Goal: Transaction & Acquisition: Purchase product/service

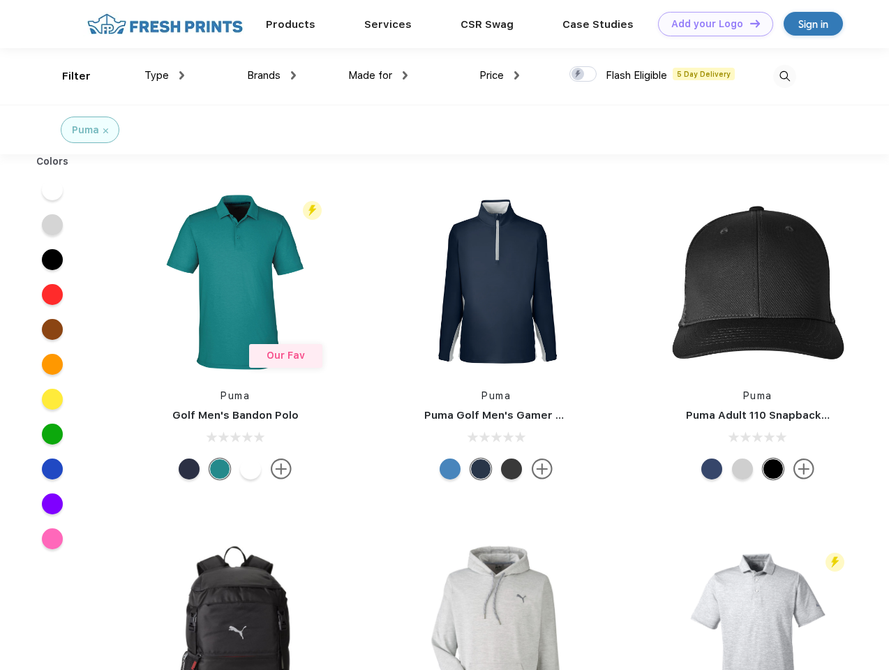
click at [711, 24] on link "Add your Logo Design Tool" at bounding box center [715, 24] width 115 height 24
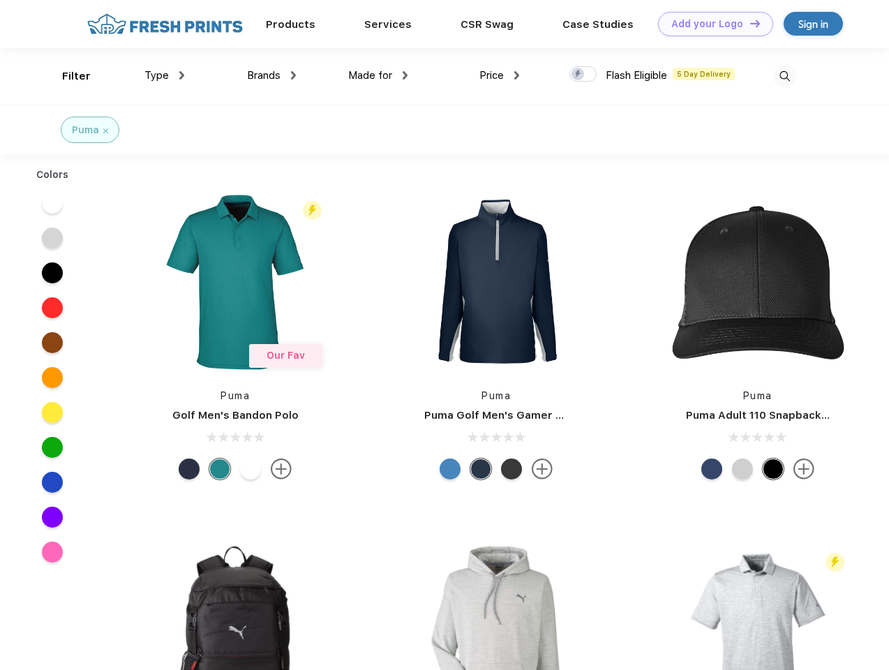
click at [0, 0] on div "Design Tool" at bounding box center [0, 0] width 0 height 0
click at [749, 23] on link "Add your Logo Design Tool" at bounding box center [715, 24] width 115 height 24
click at [67, 76] on div "Filter" at bounding box center [76, 76] width 29 height 16
click at [165, 75] on span "Type" at bounding box center [157, 75] width 24 height 13
click at [272, 75] on span "Brands" at bounding box center [264, 75] width 34 height 13
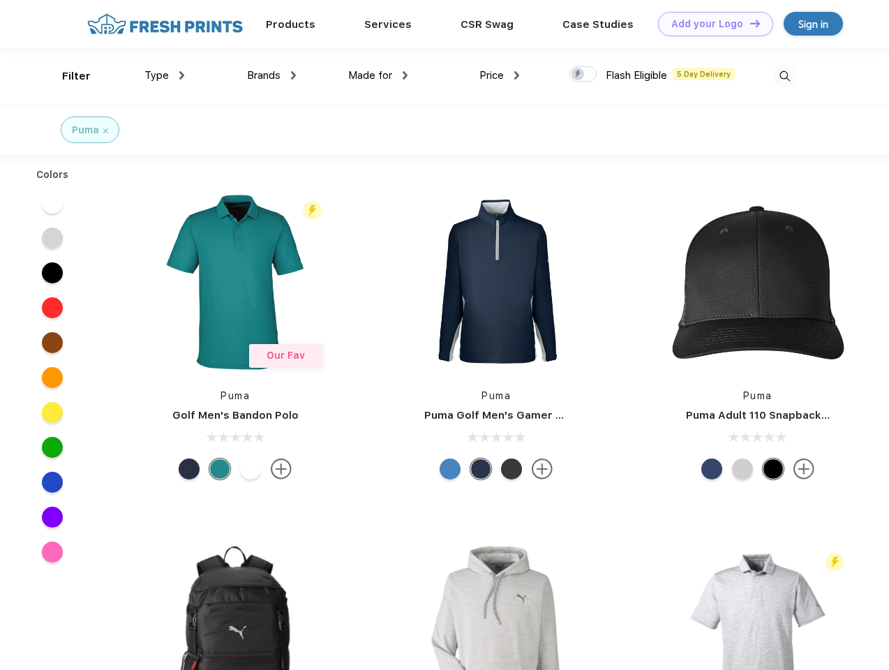
click at [378, 75] on span "Made for" at bounding box center [370, 75] width 44 height 13
click at [500, 75] on span "Price" at bounding box center [492, 75] width 24 height 13
click at [584, 75] on div at bounding box center [583, 73] width 27 height 15
click at [579, 75] on input "checkbox" at bounding box center [574, 70] width 9 height 9
click at [785, 76] on img at bounding box center [785, 76] width 23 height 23
